Goal: Task Accomplishment & Management: Manage account settings

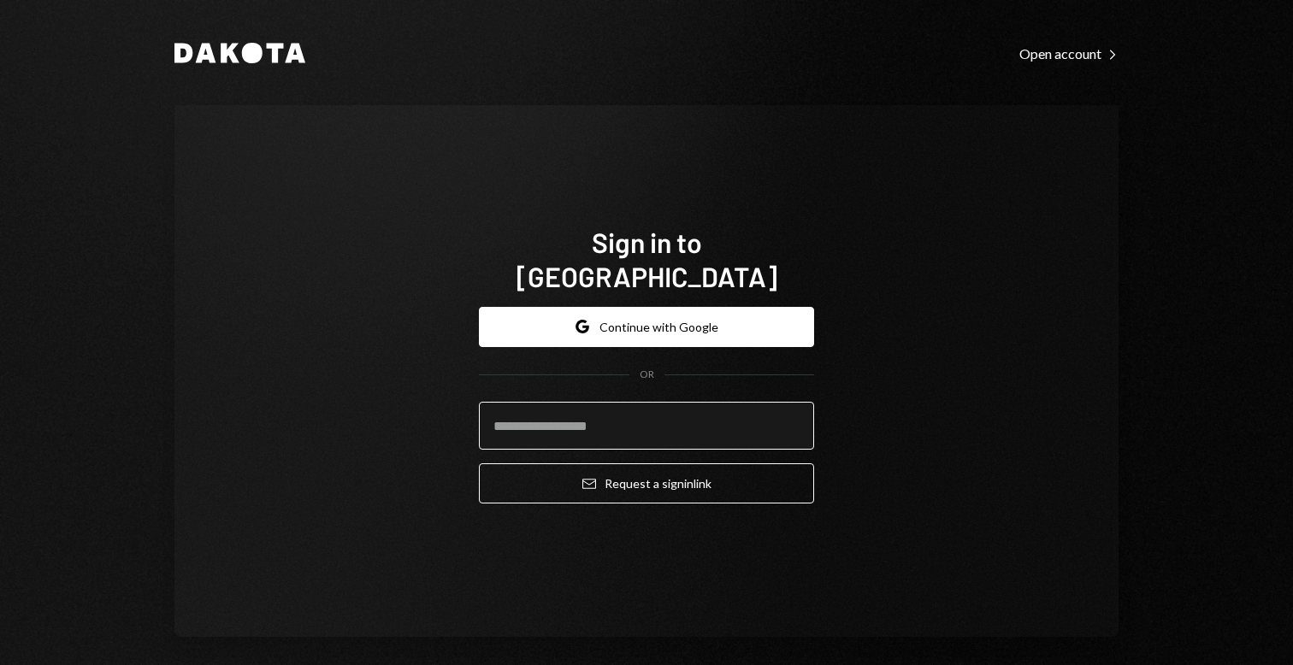
click at [598, 410] on input "email" at bounding box center [646, 426] width 335 height 48
type input "**********"
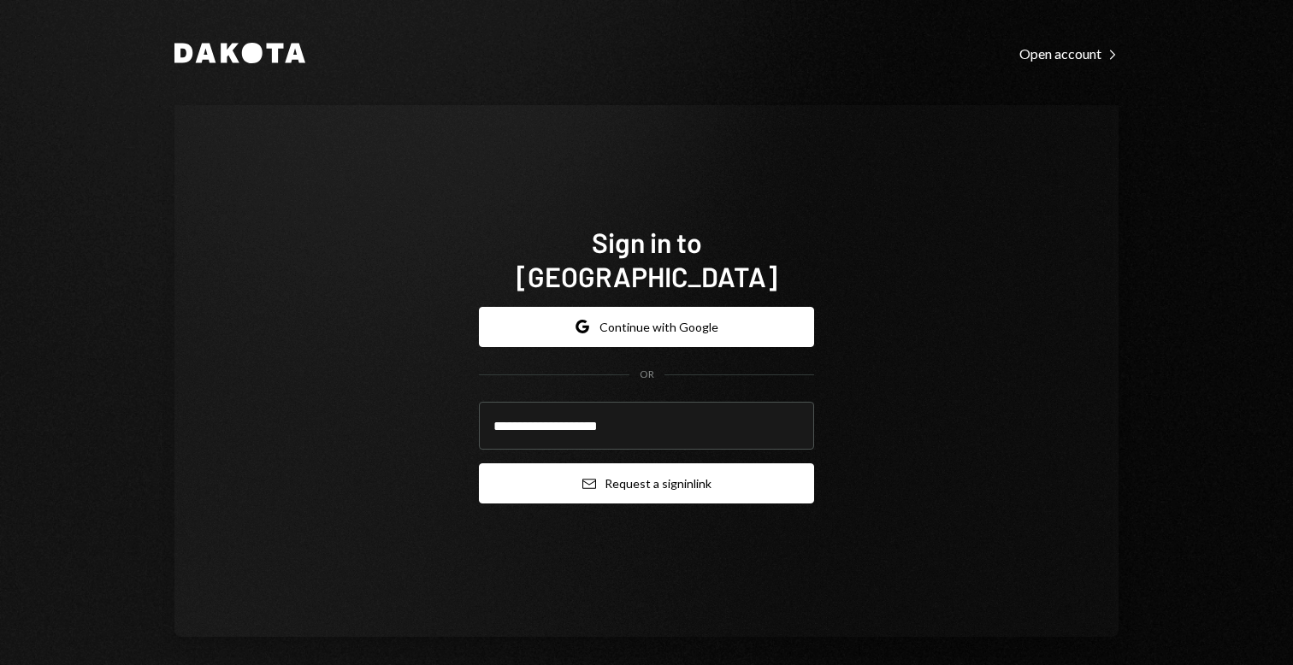
click at [663, 463] on button "Email Request a sign in link" at bounding box center [646, 483] width 335 height 40
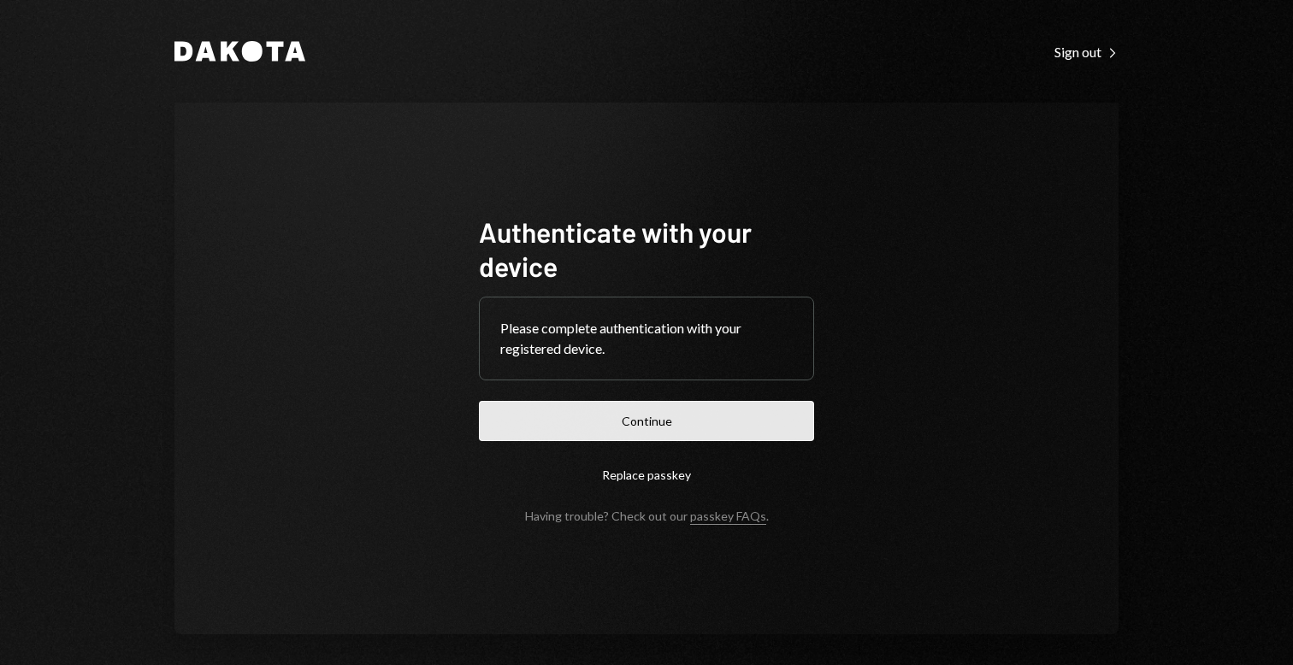
click at [679, 437] on button "Continue" at bounding box center [646, 421] width 335 height 40
